Goal: Task Accomplishment & Management: Manage account settings

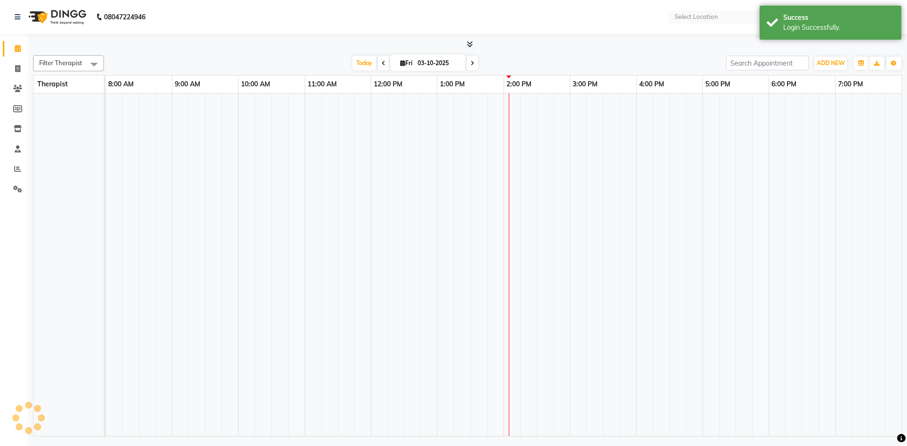
select select "en"
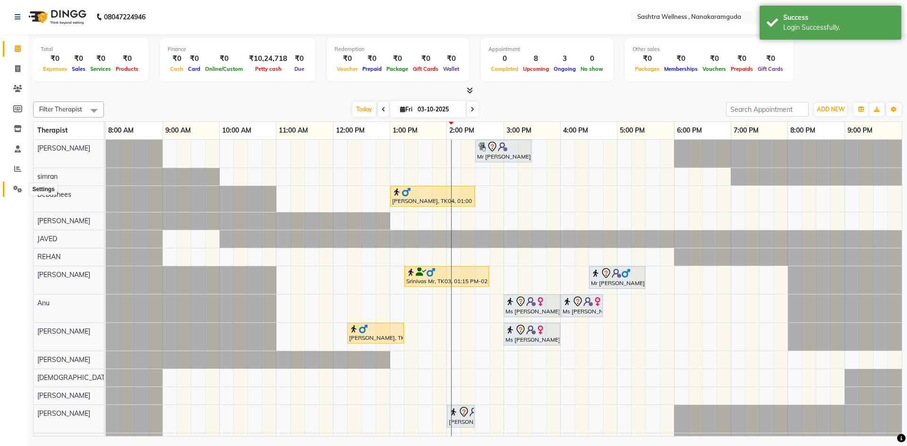
click at [19, 188] on icon at bounding box center [17, 189] width 9 height 7
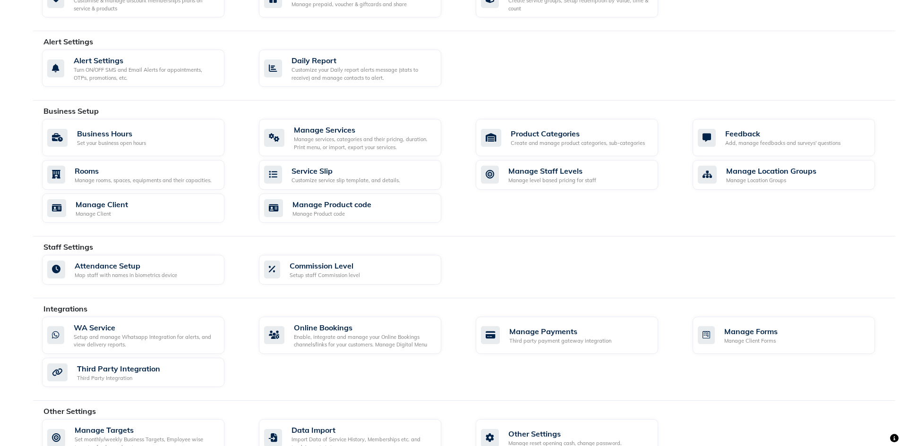
scroll to position [256, 0]
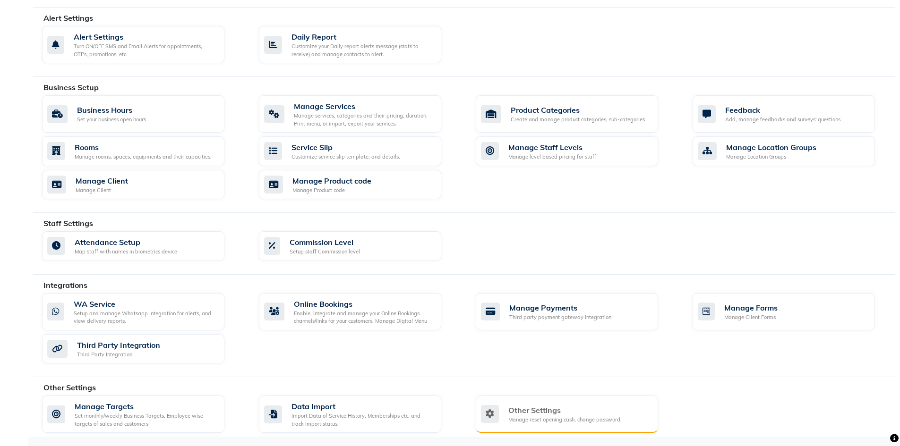
click at [540, 429] on div "Other Settings Manage reset opening cash, change password." at bounding box center [567, 414] width 182 height 37
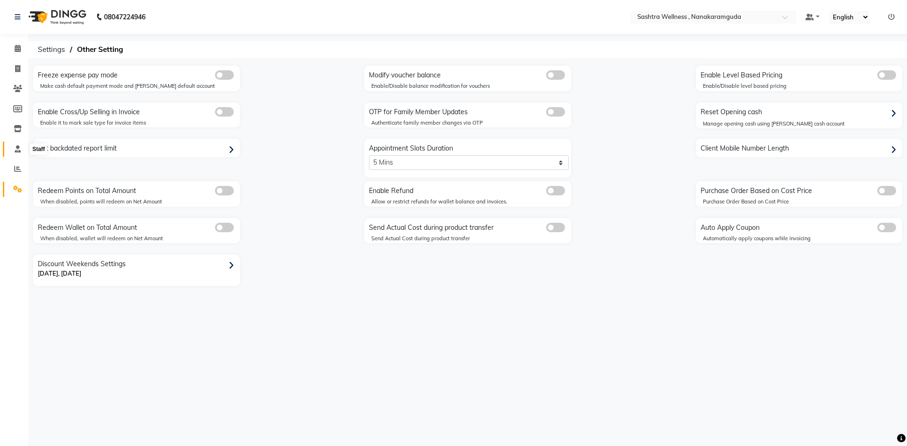
click at [15, 153] on span at bounding box center [17, 149] width 17 height 11
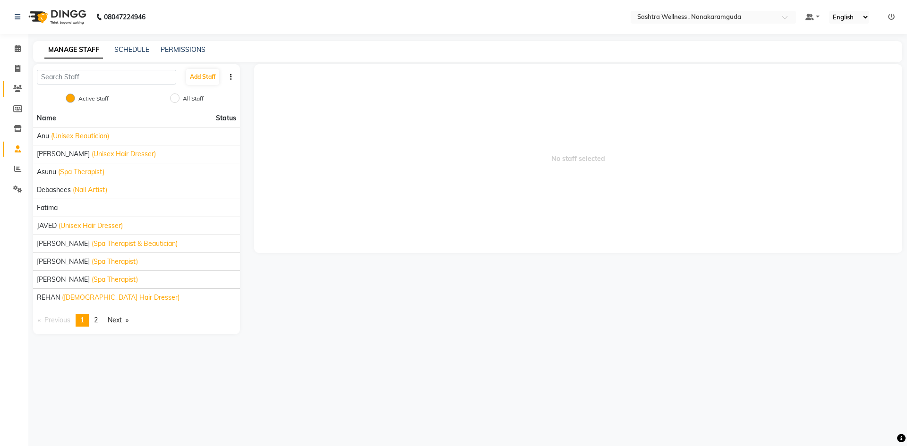
click at [20, 83] on link "Clients" at bounding box center [14, 89] width 23 height 16
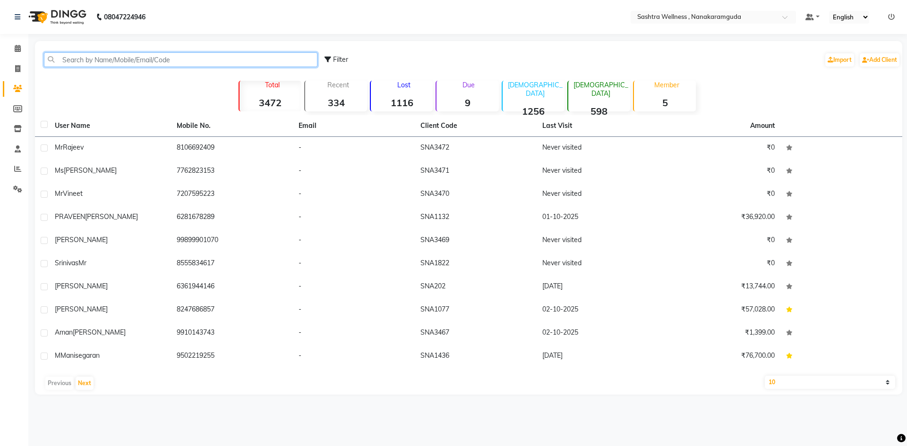
click at [129, 60] on input "text" at bounding box center [180, 59] width 273 height 15
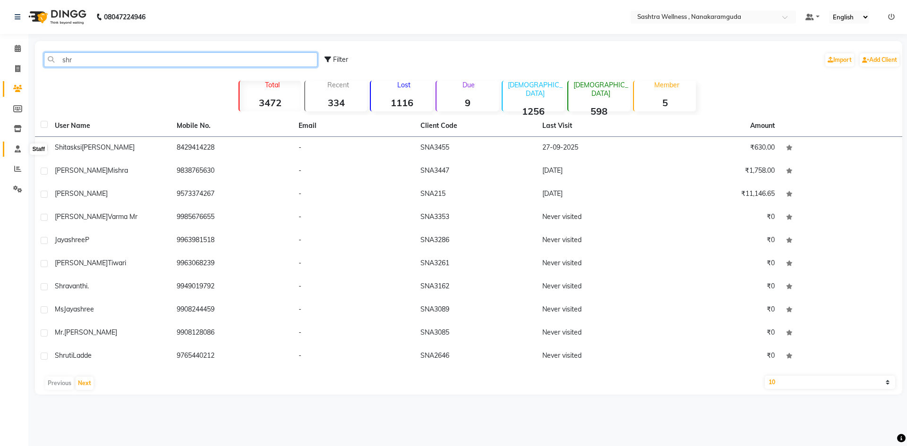
type input "shr"
click at [19, 150] on icon at bounding box center [18, 148] width 6 height 7
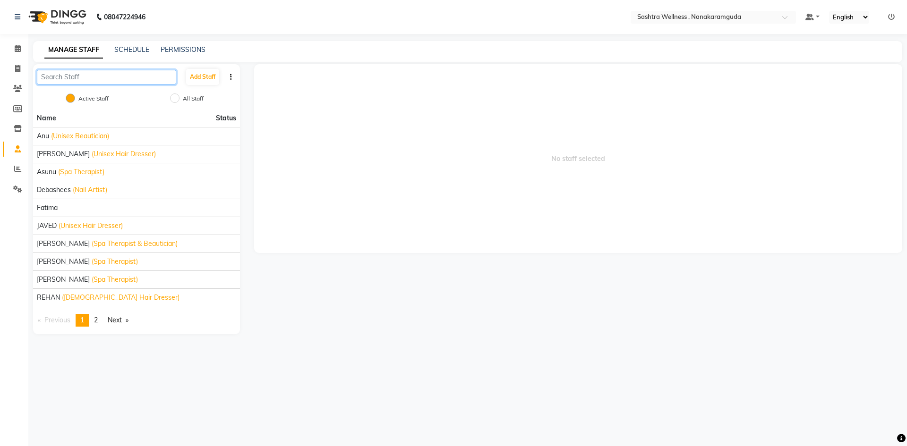
click at [134, 70] on input "text" at bounding box center [106, 77] width 139 height 15
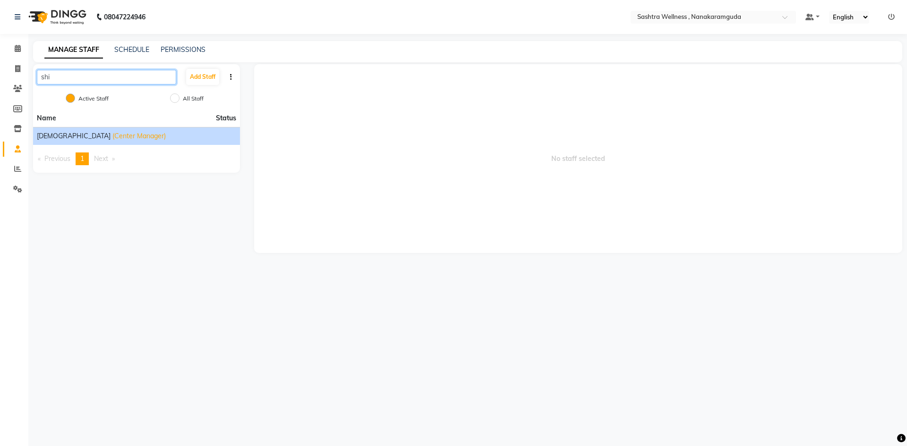
type input "shi"
click at [112, 137] on span "(Center Manager)" at bounding box center [138, 136] width 53 height 10
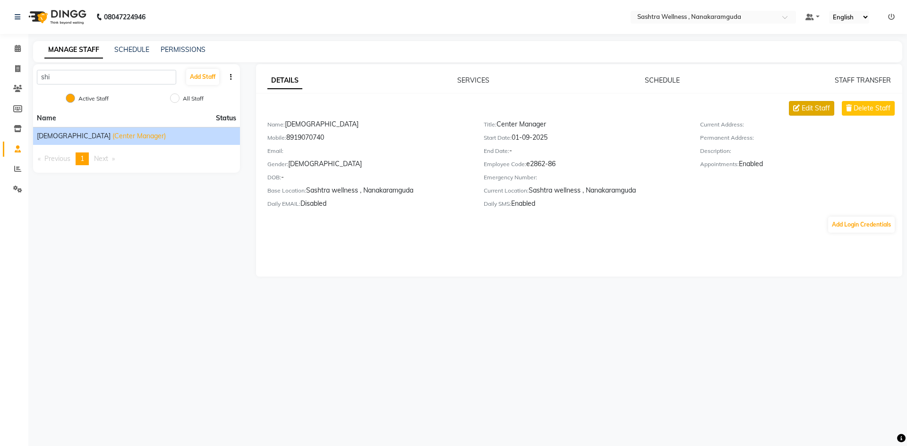
click at [814, 108] on span "Edit Staff" at bounding box center [816, 108] width 28 height 10
select select "[DEMOGRAPHIC_DATA]"
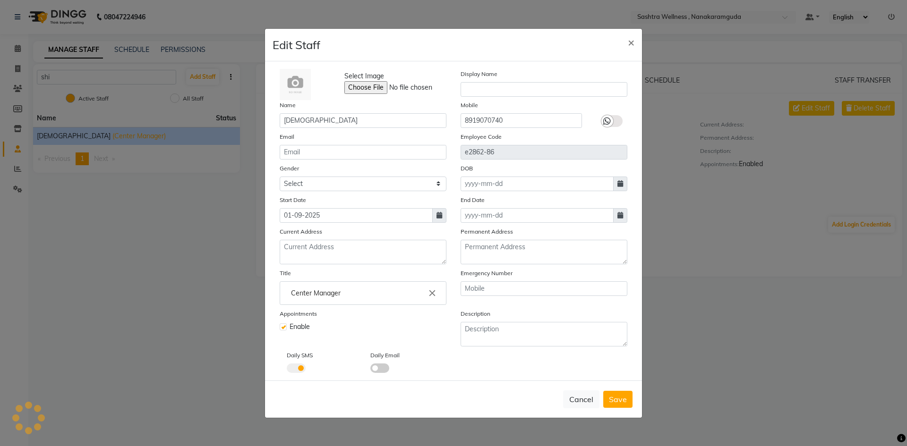
click at [383, 301] on input "Center Manager" at bounding box center [363, 293] width 158 height 19
click at [436, 294] on icon "close" at bounding box center [432, 293] width 10 height 10
click at [461, 369] on div at bounding box center [453, 223] width 907 height 446
click at [632, 45] on span "×" at bounding box center [631, 42] width 7 height 14
select select
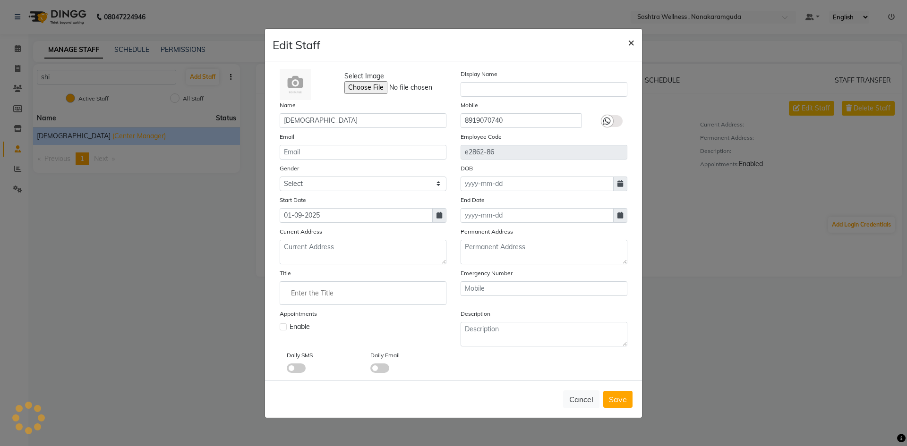
checkbox input "false"
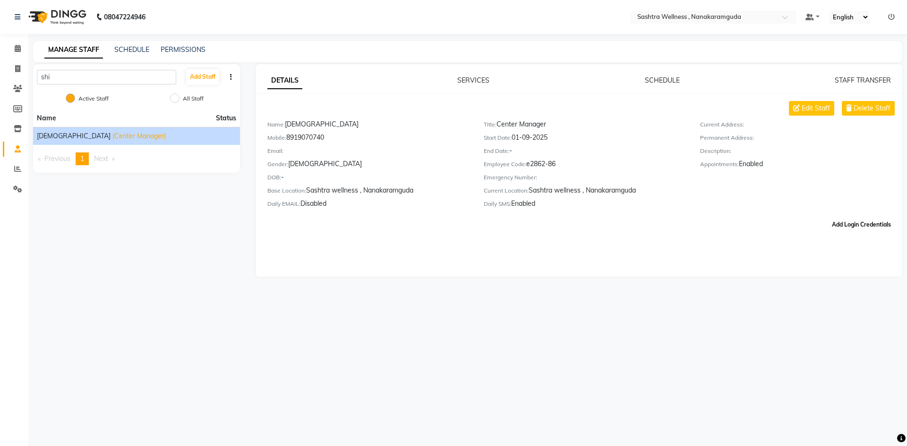
click at [880, 225] on button "Add Login Credentials" at bounding box center [861, 225] width 67 height 16
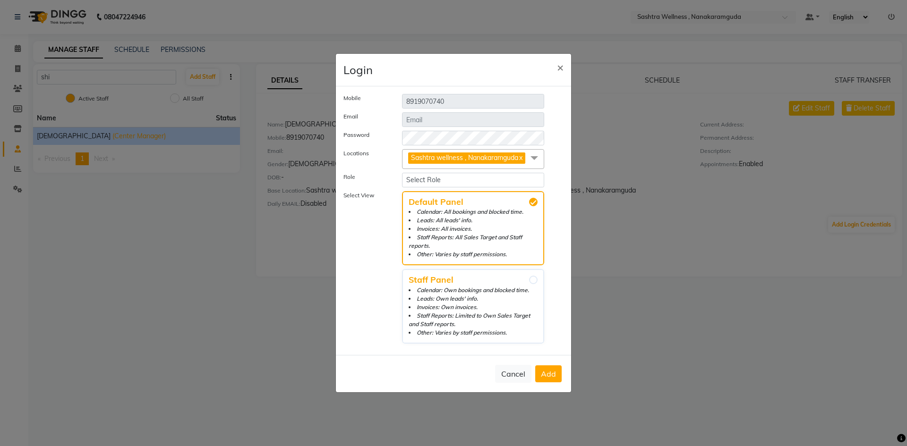
click at [500, 243] on li "Staff Reports: All Sales Target and Staff reports." at bounding box center [473, 241] width 129 height 17
click at [529, 206] on input "Default Panel Calendar: All bookings and blocked time. Leads: All leads' info. …" at bounding box center [533, 202] width 9 height 9
click at [500, 243] on li "Staff Reports: All Sales Target and Staff reports." at bounding box center [473, 241] width 129 height 17
click at [529, 206] on input "Default Panel Calendar: All bookings and blocked time. Leads: All leads' info. …" at bounding box center [533, 202] width 9 height 9
click at [500, 243] on li "Staff Reports: All Sales Target and Staff reports." at bounding box center [473, 241] width 129 height 17
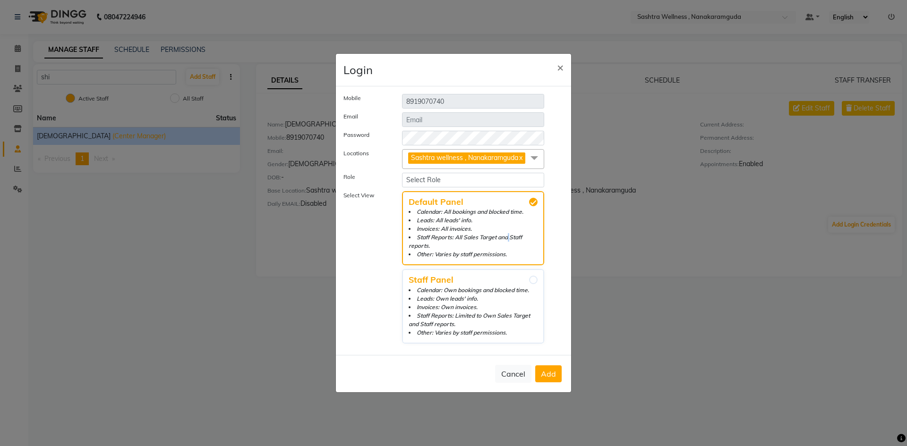
click at [529, 206] on input "Default Panel Calendar: All bookings and blocked time. Leads: All leads' info. …" at bounding box center [533, 202] width 9 height 9
click at [485, 246] on li "Staff Reports: All Sales Target and Staff reports." at bounding box center [473, 241] width 129 height 17
click at [529, 206] on input "Default Panel Calendar: All bookings and blocked time. Leads: All leads' info. …" at bounding box center [533, 202] width 9 height 9
click at [485, 246] on li "Staff Reports: All Sales Target and Staff reports." at bounding box center [473, 241] width 129 height 17
click at [529, 206] on input "Default Panel Calendar: All bookings and blocked time. Leads: All leads' info. …" at bounding box center [533, 202] width 9 height 9
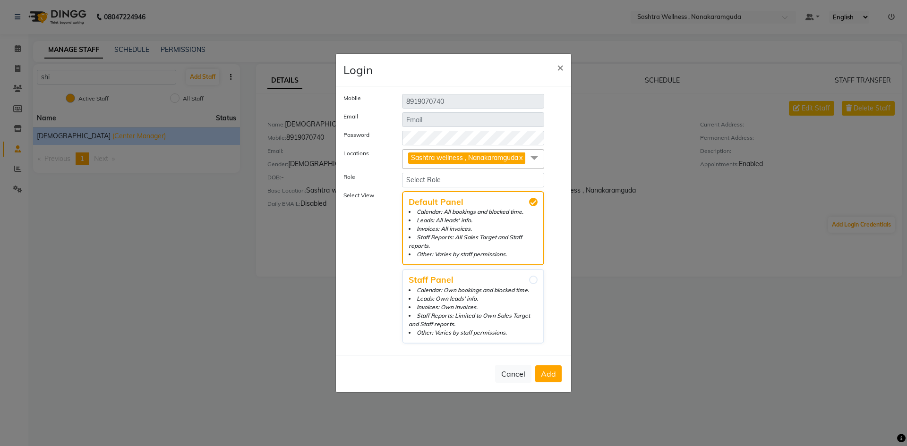
click at [458, 245] on li "Staff Reports: All Sales Target and Staff reports." at bounding box center [473, 241] width 129 height 17
click at [529, 206] on input "Default Panel Calendar: All bookings and blocked time. Leads: All leads' info. …" at bounding box center [533, 202] width 9 height 9
drag, startPoint x: 503, startPoint y: 252, endPoint x: 386, endPoint y: 269, distance: 117.4
click at [386, 268] on div "Select View Default Panel Calendar: All bookings and blocked time. Leads: All l…" at bounding box center [453, 269] width 234 height 156
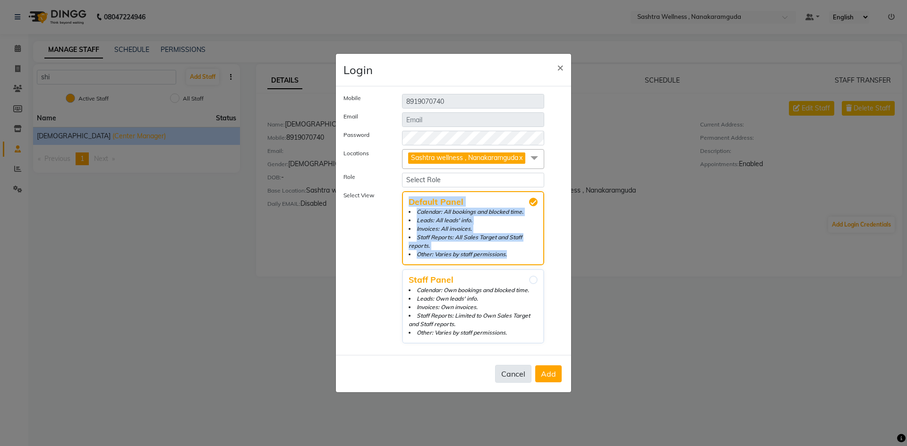
click at [521, 378] on button "Cancel" at bounding box center [513, 374] width 36 height 18
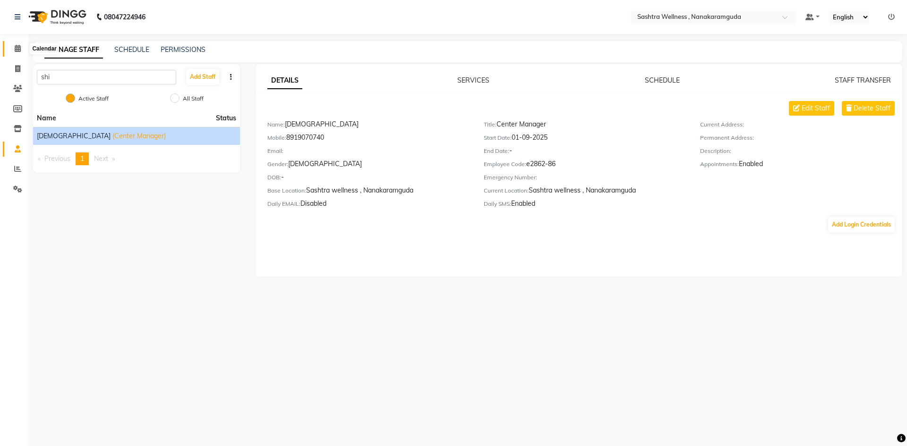
click at [18, 47] on icon at bounding box center [18, 48] width 6 height 7
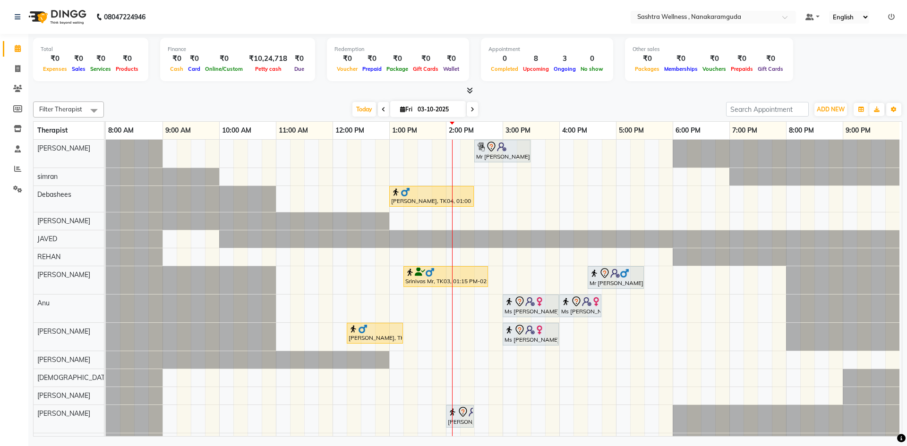
click at [898, 17] on ul "Default Panel My Panel English ENGLISH Español العربية मराठी हिंदी ગુજરાતી தமிழ…" at bounding box center [850, 17] width 99 height 13
click at [892, 16] on icon at bounding box center [891, 17] width 7 height 7
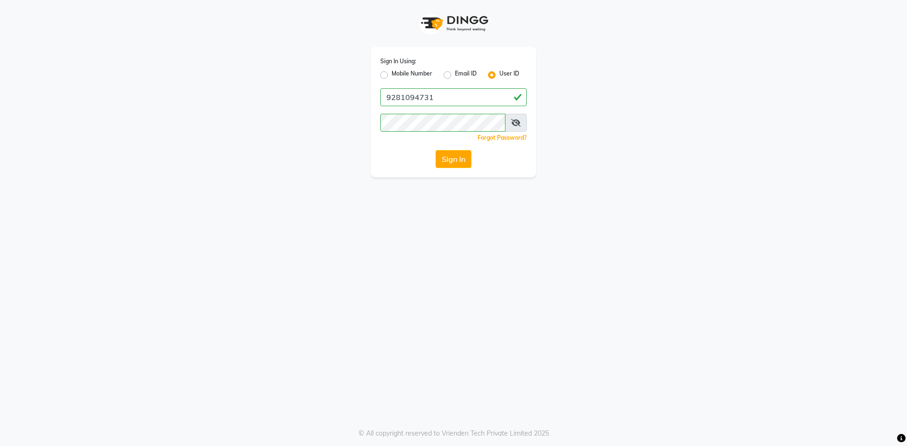
click at [392, 73] on label "Mobile Number" at bounding box center [412, 74] width 41 height 11
click at [392, 73] on input "Mobile Number" at bounding box center [395, 72] width 6 height 6
radio input "true"
radio input "false"
drag, startPoint x: 460, startPoint y: 92, endPoint x: 464, endPoint y: 96, distance: 6.4
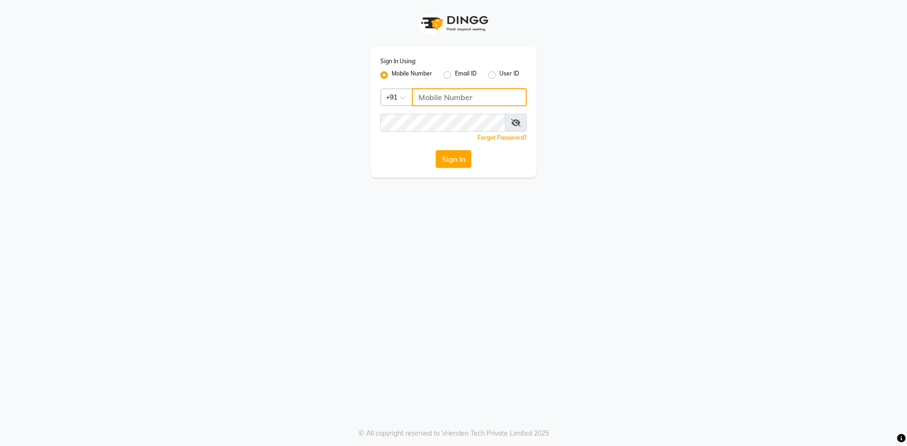
click at [460, 92] on input "Username" at bounding box center [469, 97] width 115 height 18
type input "8919070740"
click at [455, 156] on button "Sign In" at bounding box center [453, 159] width 36 height 18
